Goal: Find specific page/section: Find specific page/section

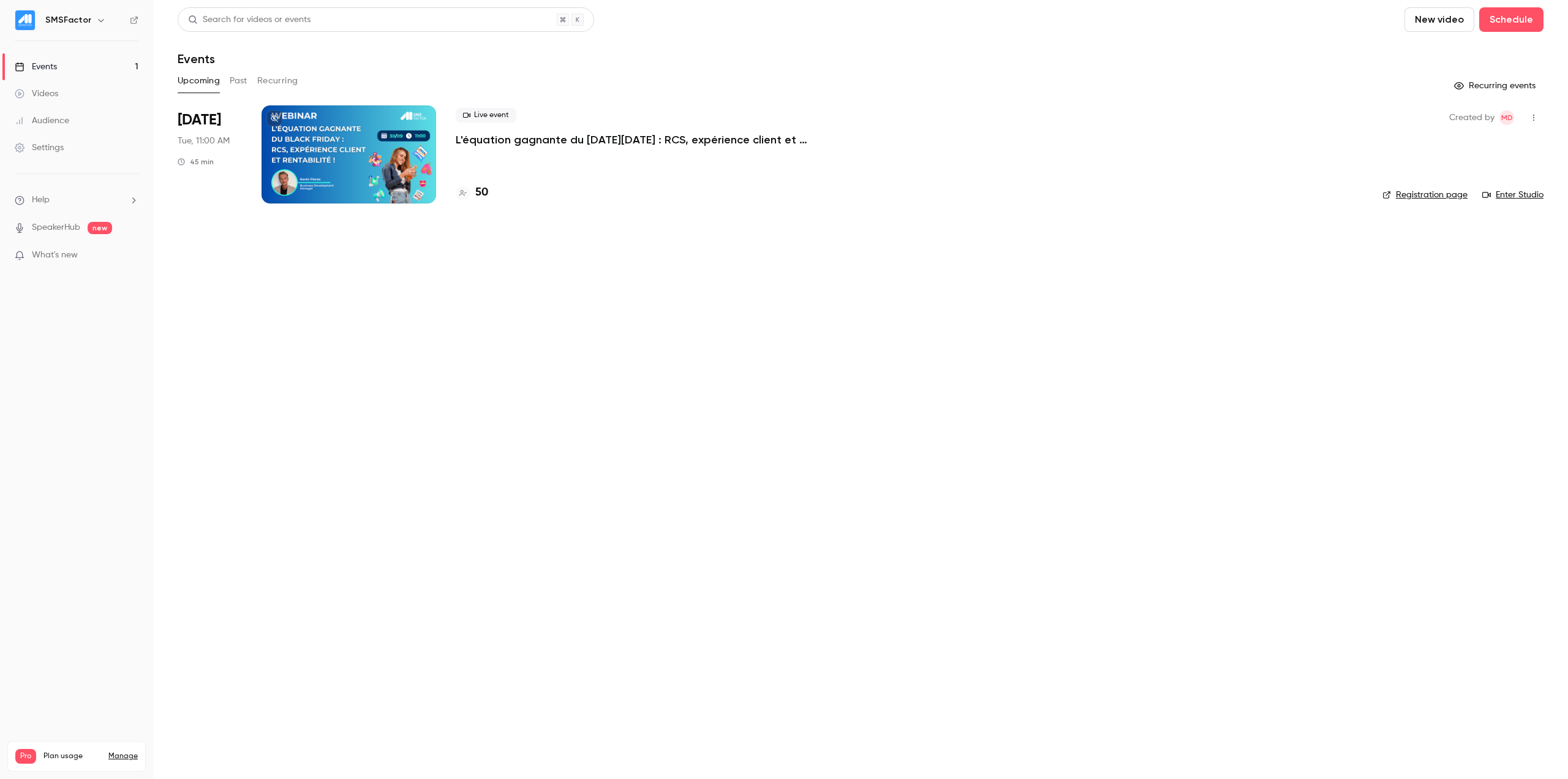
click at [489, 190] on div "50" at bounding box center [909, 192] width 907 height 16
click at [356, 170] on div at bounding box center [349, 154] width 175 height 98
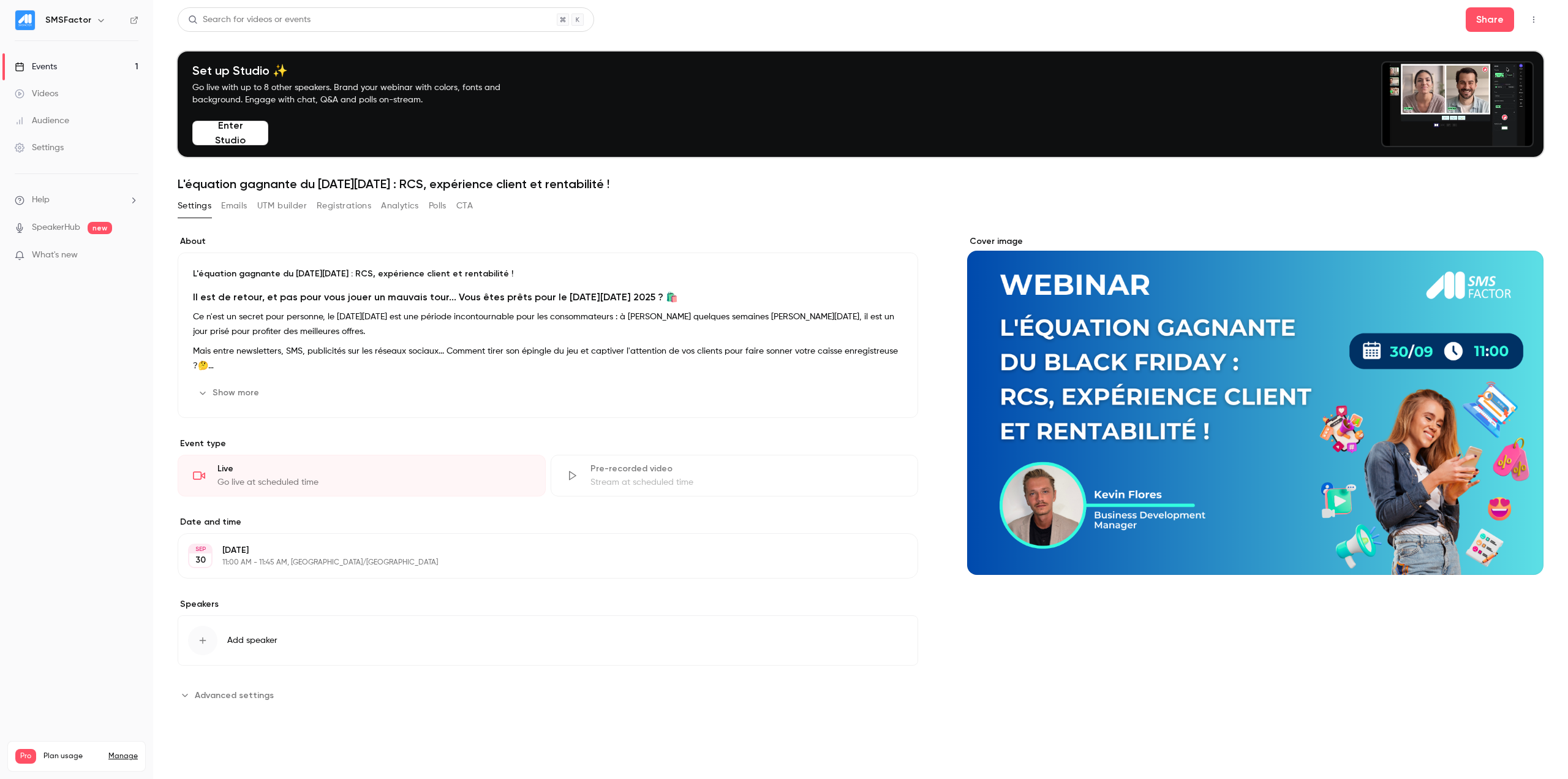
click at [295, 212] on button "UTM builder" at bounding box center [282, 206] width 50 height 20
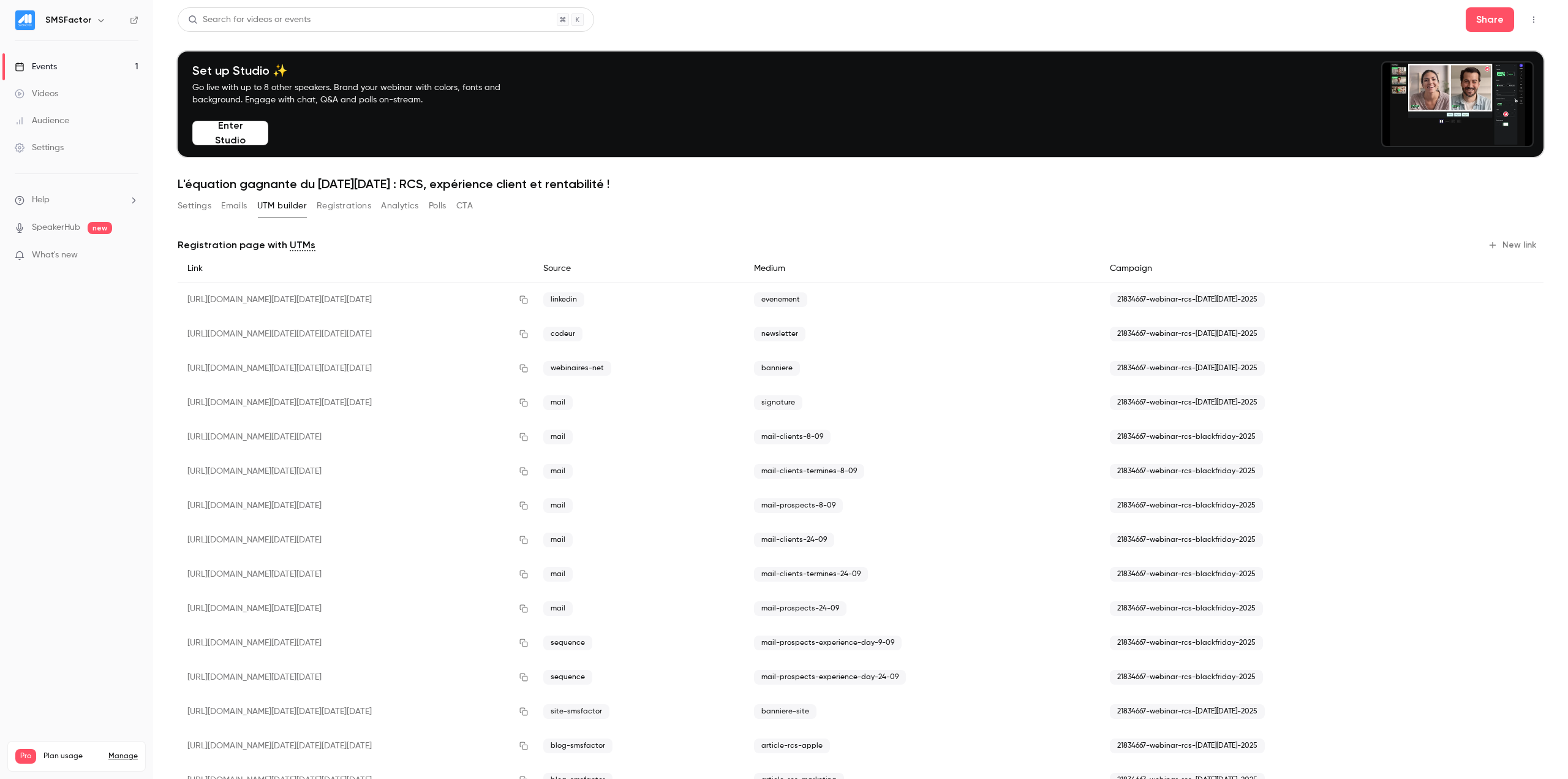
click at [335, 208] on button "Registrations" at bounding box center [344, 206] width 55 height 20
